Goal: Information Seeking & Learning: Learn about a topic

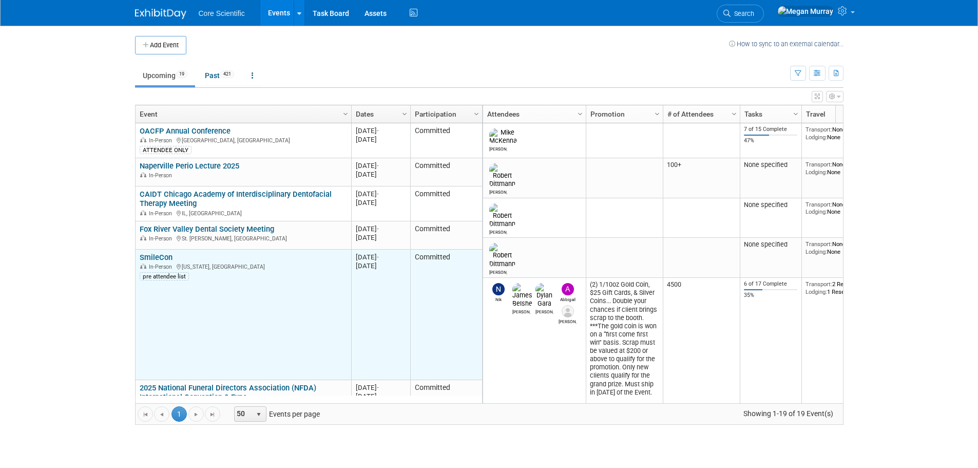
scroll to position [62, 0]
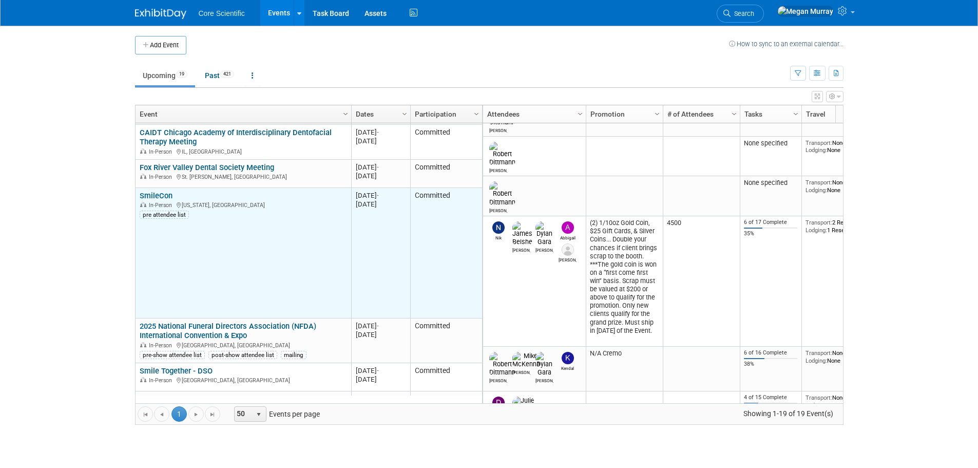
click at [159, 195] on link "SmileCon" at bounding box center [156, 195] width 33 height 9
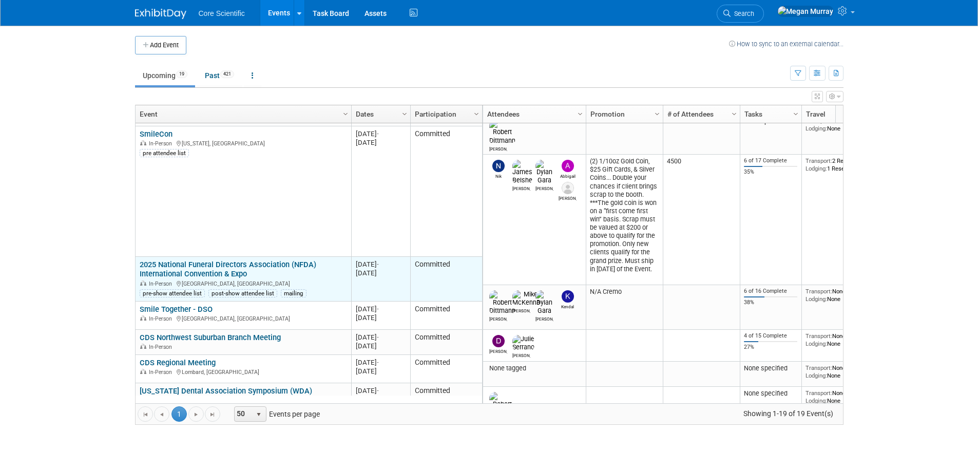
click at [191, 270] on link "2025 National Funeral Directors Association (NFDA) International Convention & E…" at bounding box center [228, 269] width 177 height 19
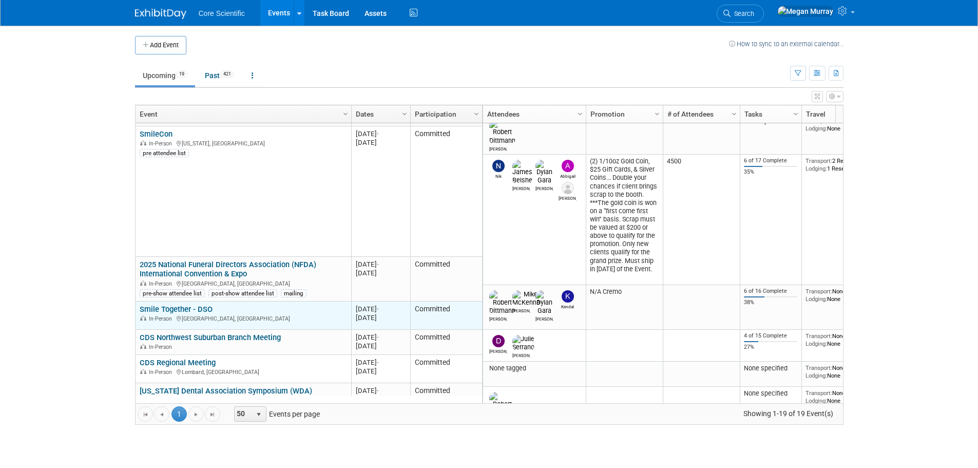
click at [185, 306] on link "Smile Together - DSO" at bounding box center [176, 308] width 73 height 9
